Goal: Task Accomplishment & Management: Manage account settings

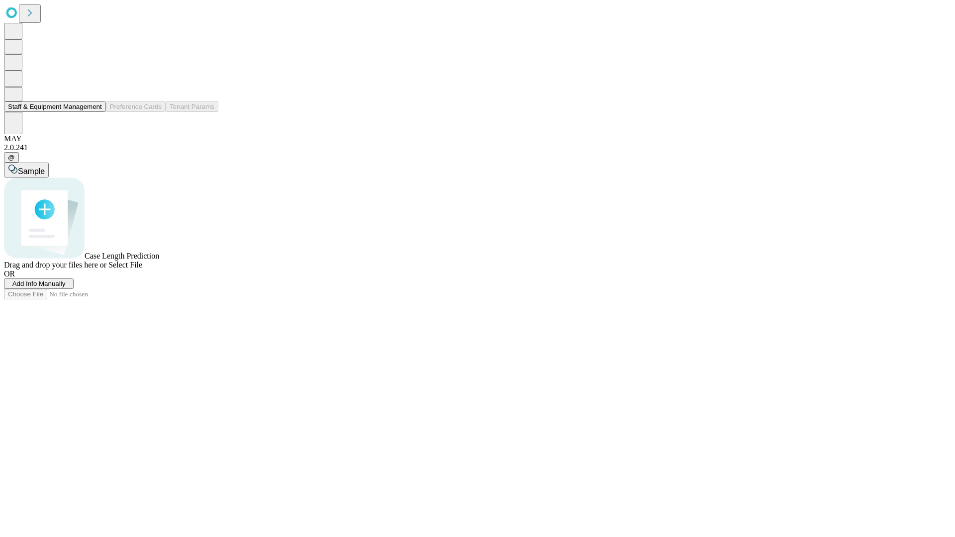
click at [95, 112] on button "Staff & Equipment Management" at bounding box center [55, 106] width 102 height 10
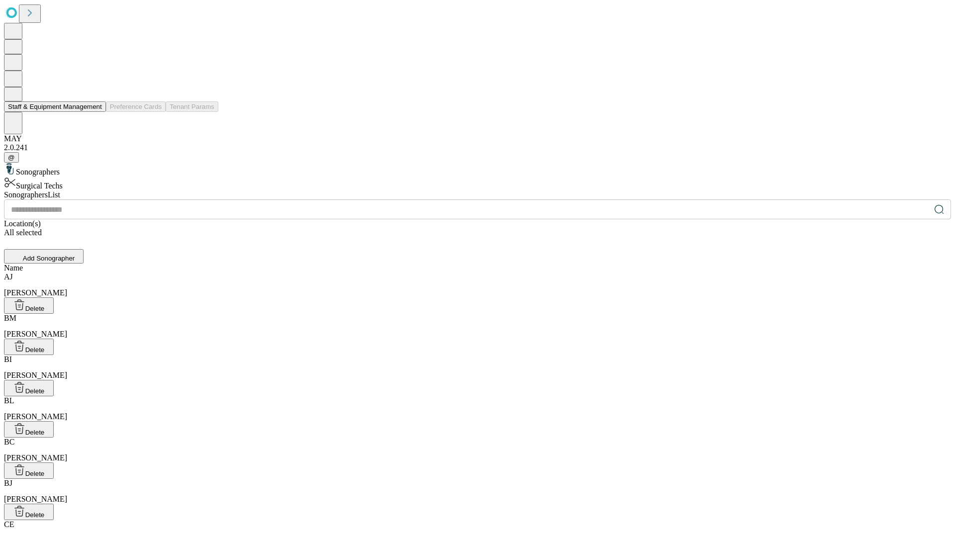
click at [95, 112] on button "Staff & Equipment Management" at bounding box center [55, 106] width 102 height 10
